Goal: Navigation & Orientation: Find specific page/section

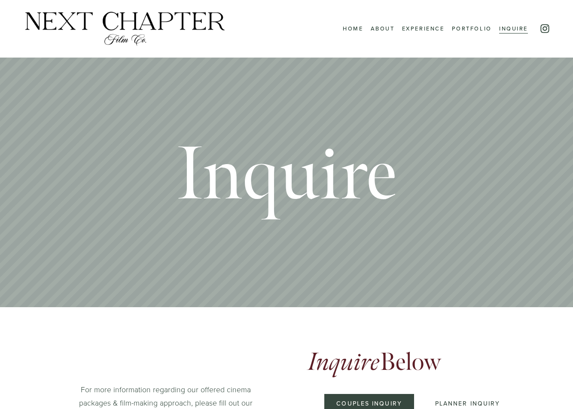
click at [384, 26] on link "About" at bounding box center [383, 28] width 24 height 11
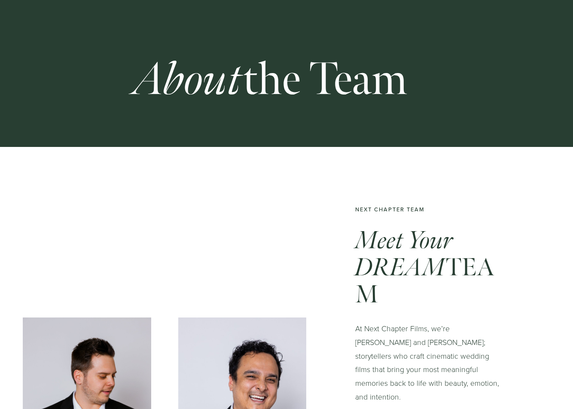
scroll to position [172, 0]
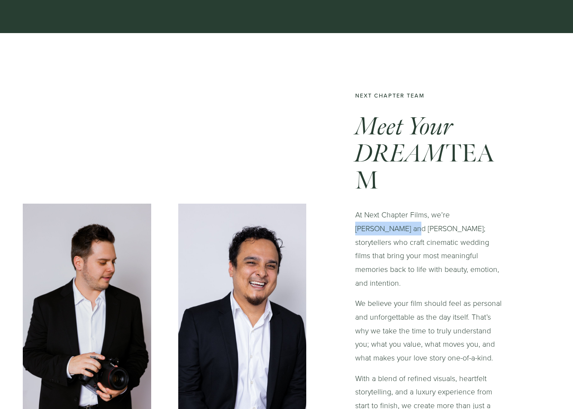
drag, startPoint x: 450, startPoint y: 218, endPoint x: 375, endPoint y: 229, distance: 76.0
click at [375, 229] on p "At Next Chapter Films, we’re James and Austin; storytellers who craft cinematic…" at bounding box center [430, 249] width 150 height 82
copy p "James and Austin"
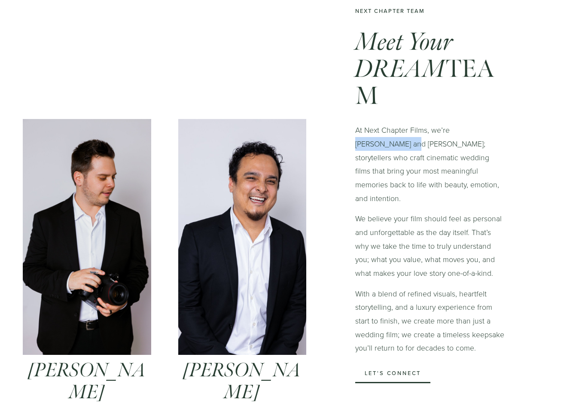
scroll to position [324, 0]
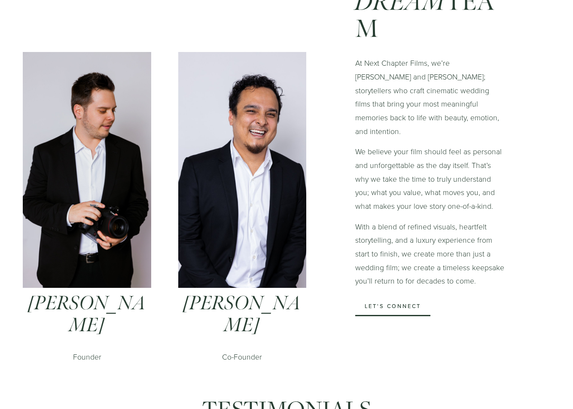
click at [76, 310] on div "James Kellogg Founder" at bounding box center [87, 328] width 128 height 71
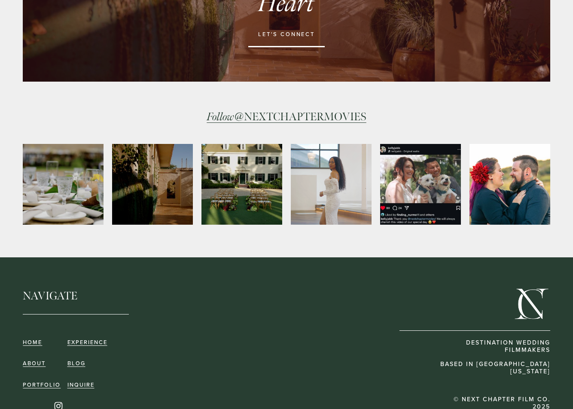
scroll to position [1097, 0]
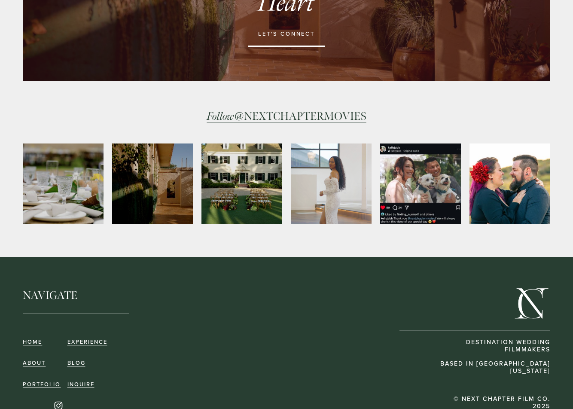
drag, startPoint x: 55, startPoint y: 367, endPoint x: 57, endPoint y: 373, distance: 6.3
click at [56, 395] on div at bounding box center [43, 402] width 40 height 15
click at [57, 402] on use "Instagram" at bounding box center [58, 406] width 8 height 8
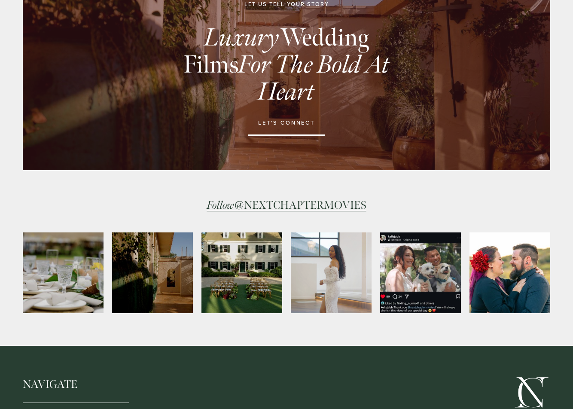
scroll to position [839, 0]
